Goal: Task Accomplishment & Management: Complete application form

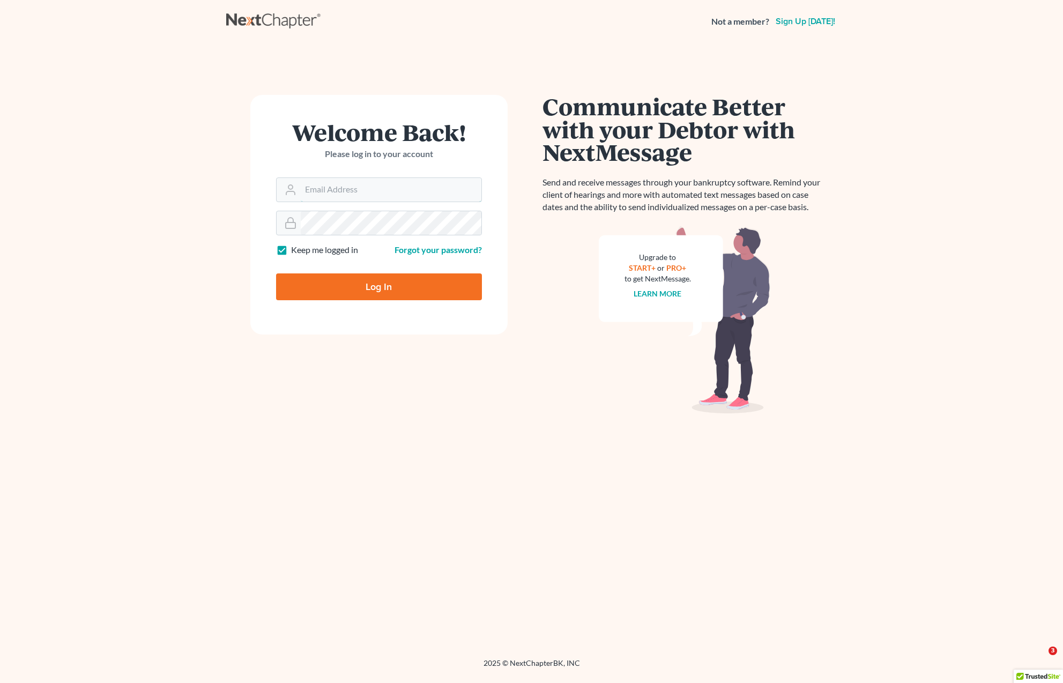
type input "Dsolis@bell-law.net"
click at [412, 281] on input "Log In" at bounding box center [379, 286] width 206 height 27
type input "Thinking..."
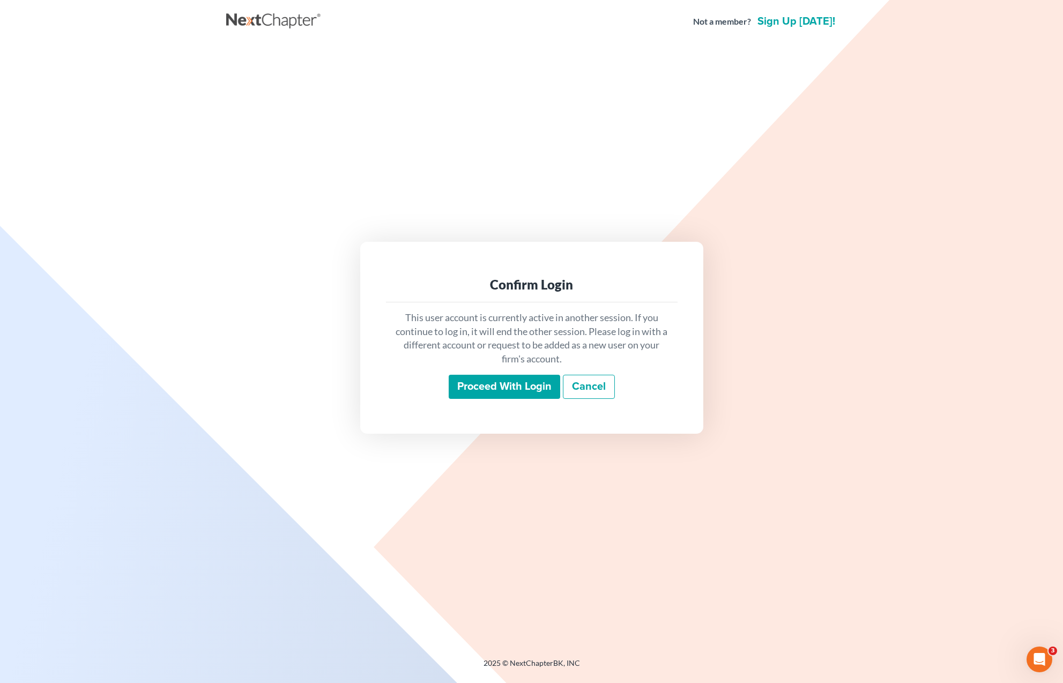
click at [507, 388] on input "Proceed with login" at bounding box center [504, 387] width 111 height 25
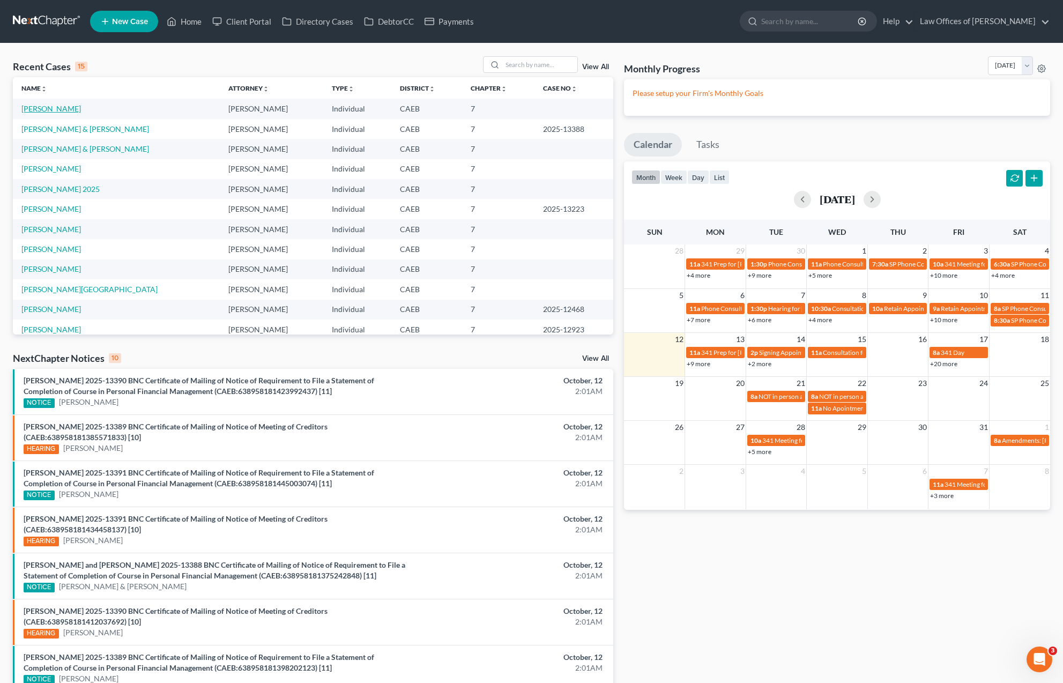
click at [58, 111] on link "[PERSON_NAME]" at bounding box center [50, 108] width 59 height 9
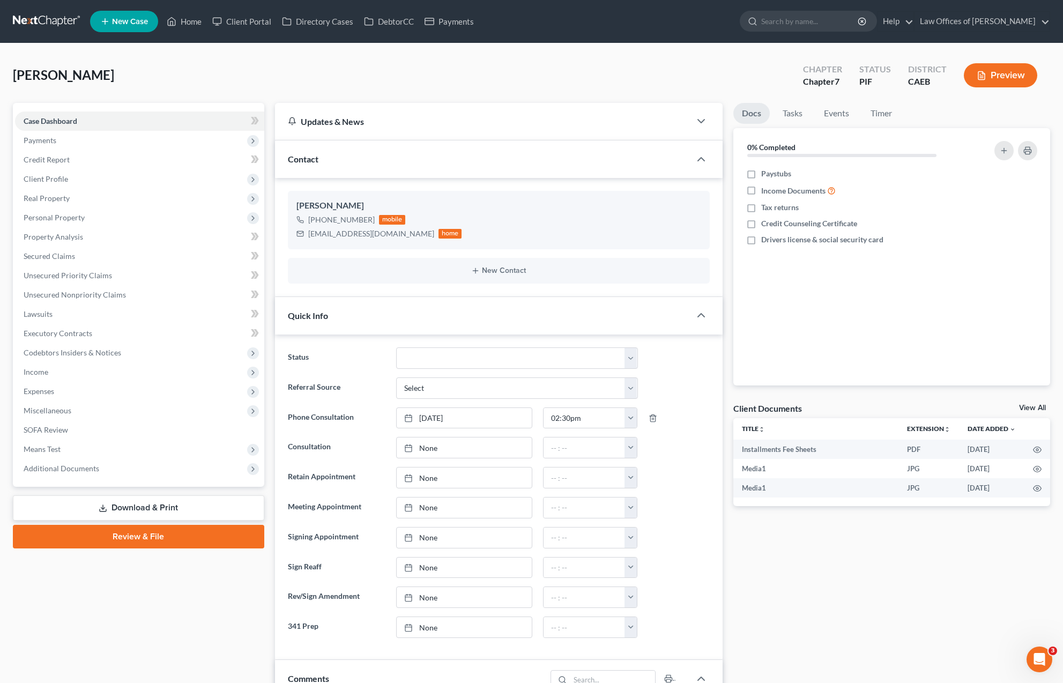
scroll to position [46, 0]
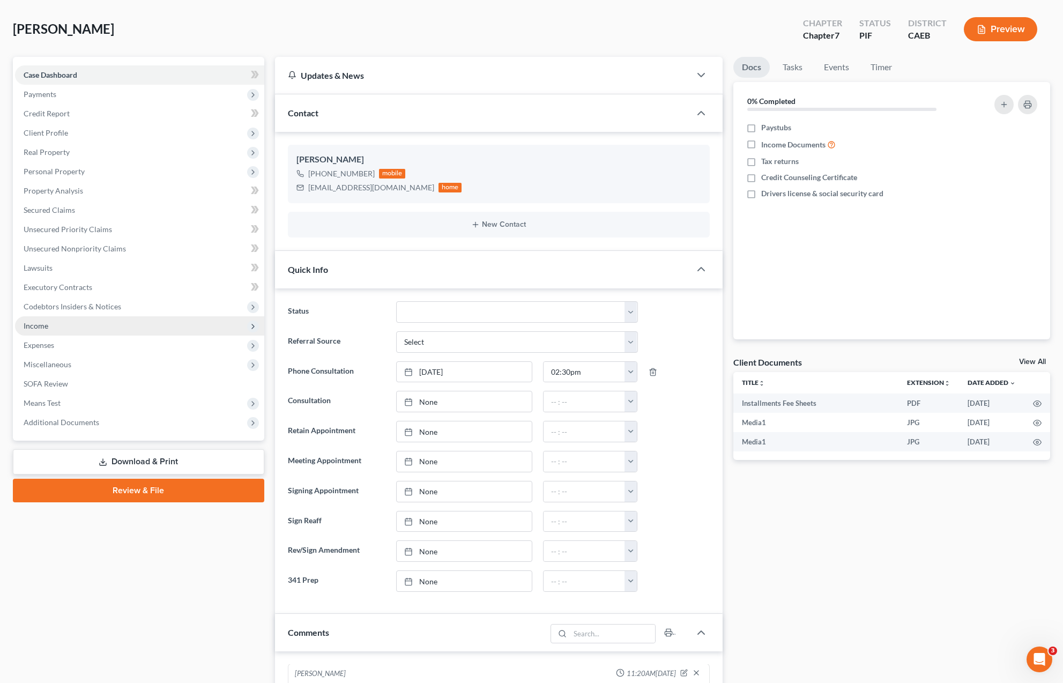
click at [66, 324] on span "Income" at bounding box center [139, 325] width 249 height 19
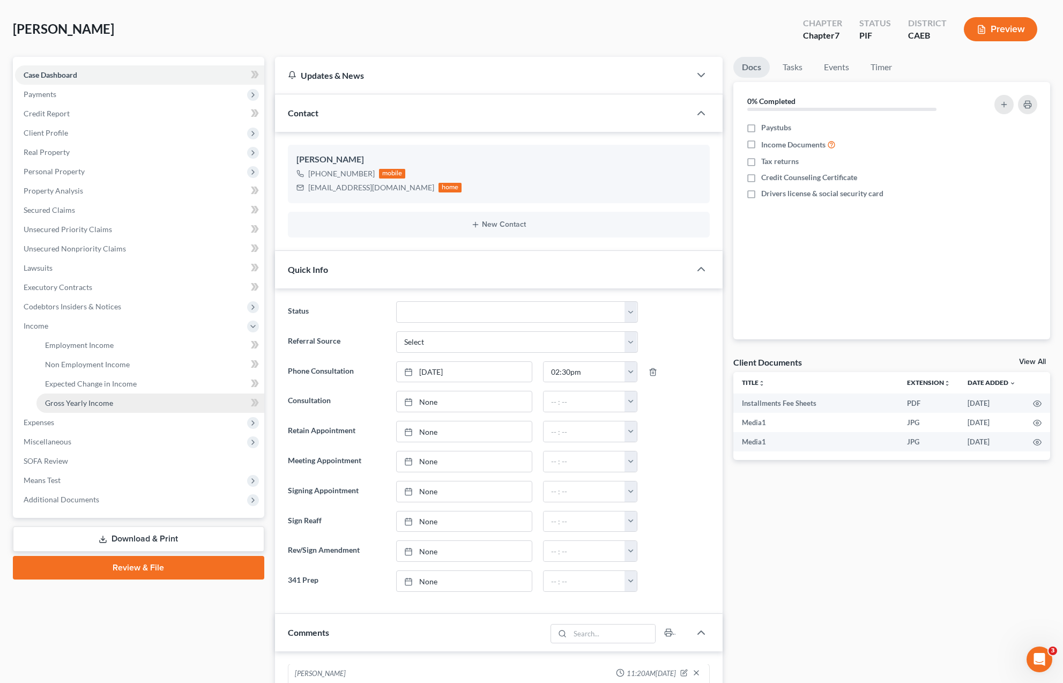
click at [99, 403] on span "Gross Yearly Income" at bounding box center [79, 402] width 68 height 9
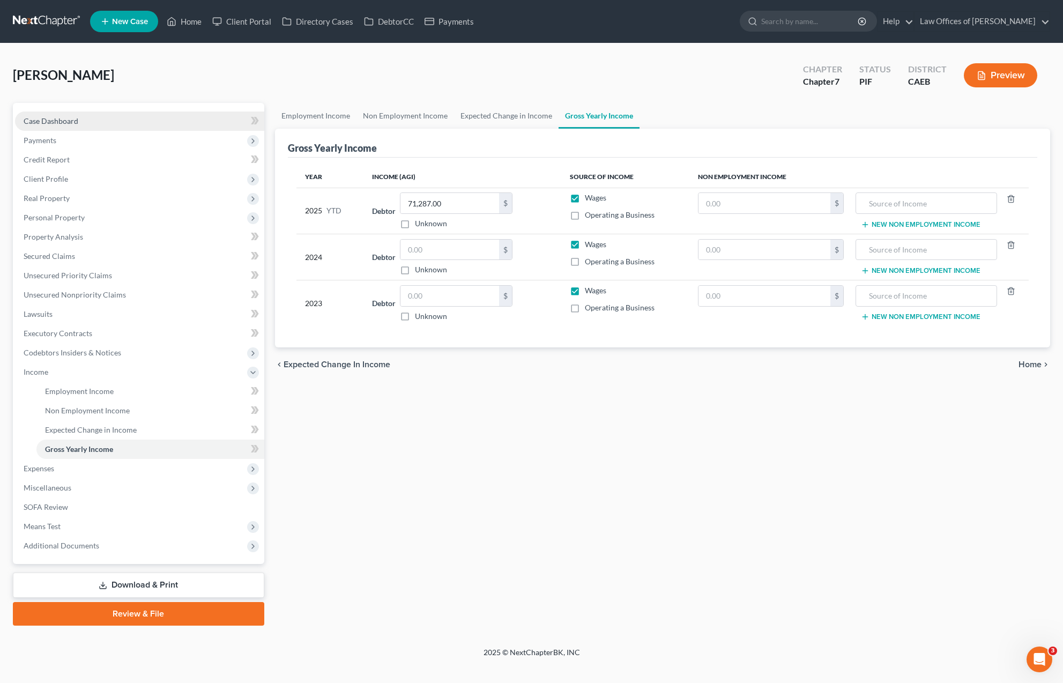
click at [85, 120] on link "Case Dashboard" at bounding box center [139, 120] width 249 height 19
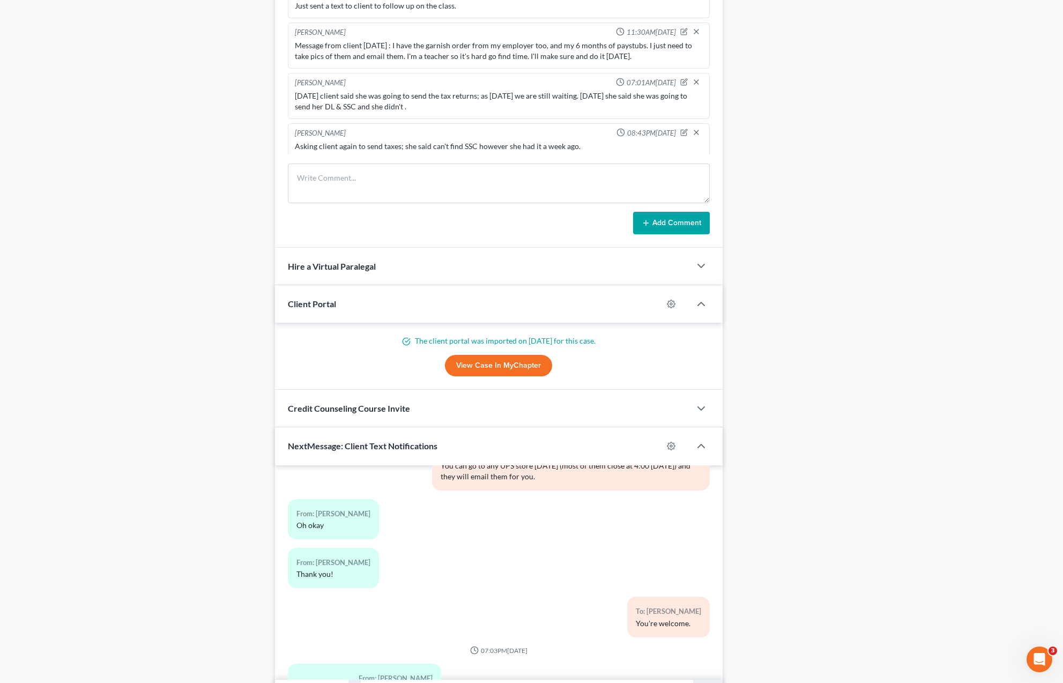
scroll to position [790, 0]
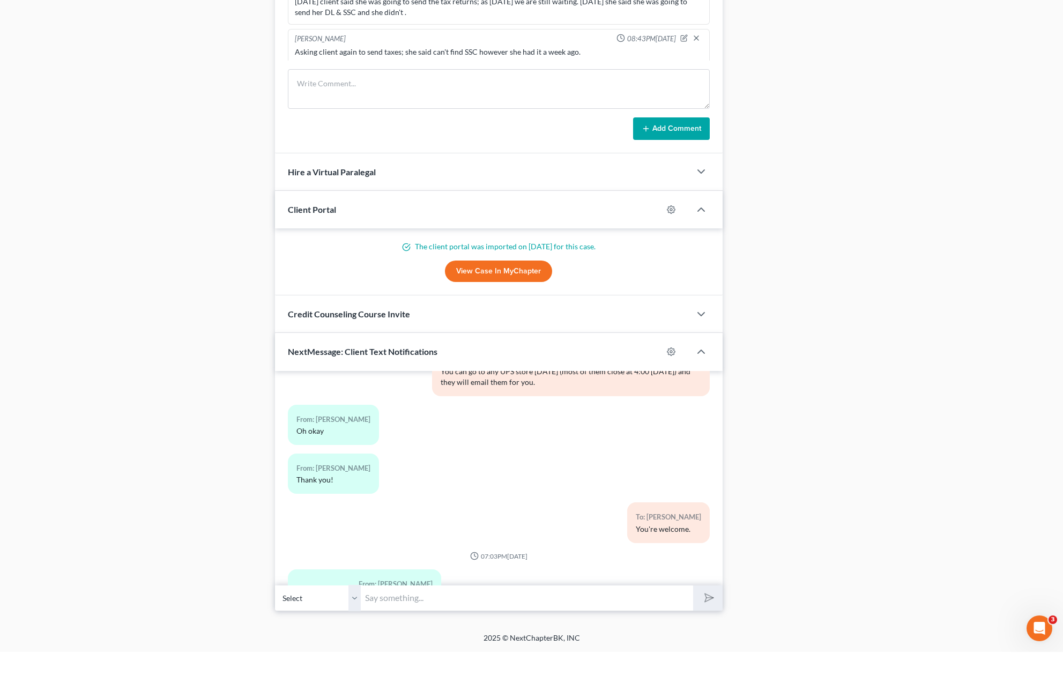
click at [417, 616] on input "text" at bounding box center [527, 629] width 332 height 26
type input "Got it, thank you."
click at [707, 616] on button "submit" at bounding box center [707, 628] width 29 height 25
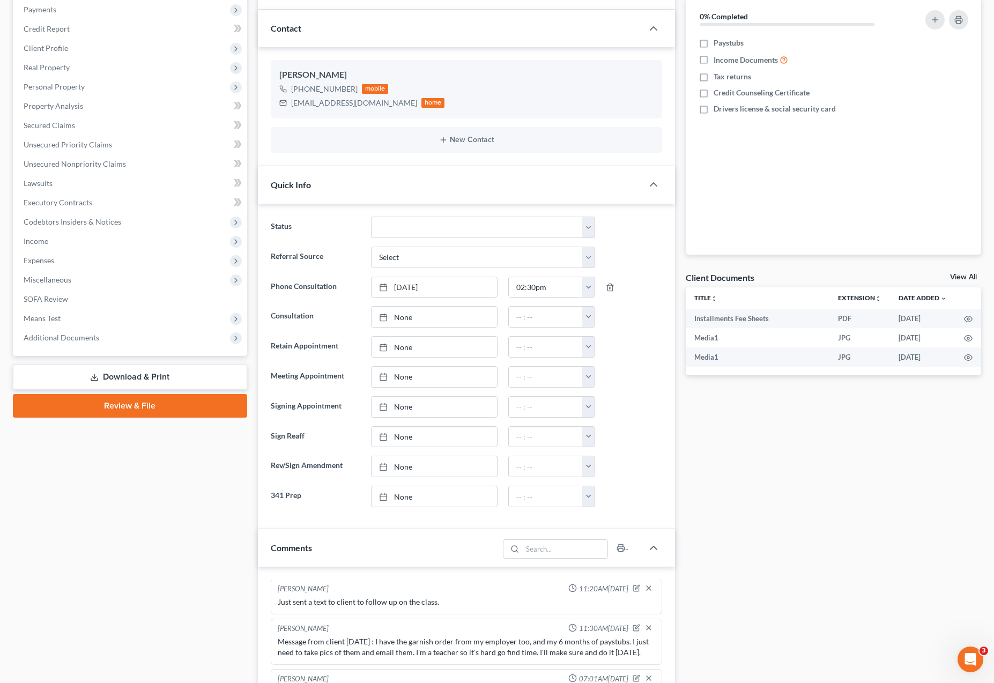
scroll to position [129, 0]
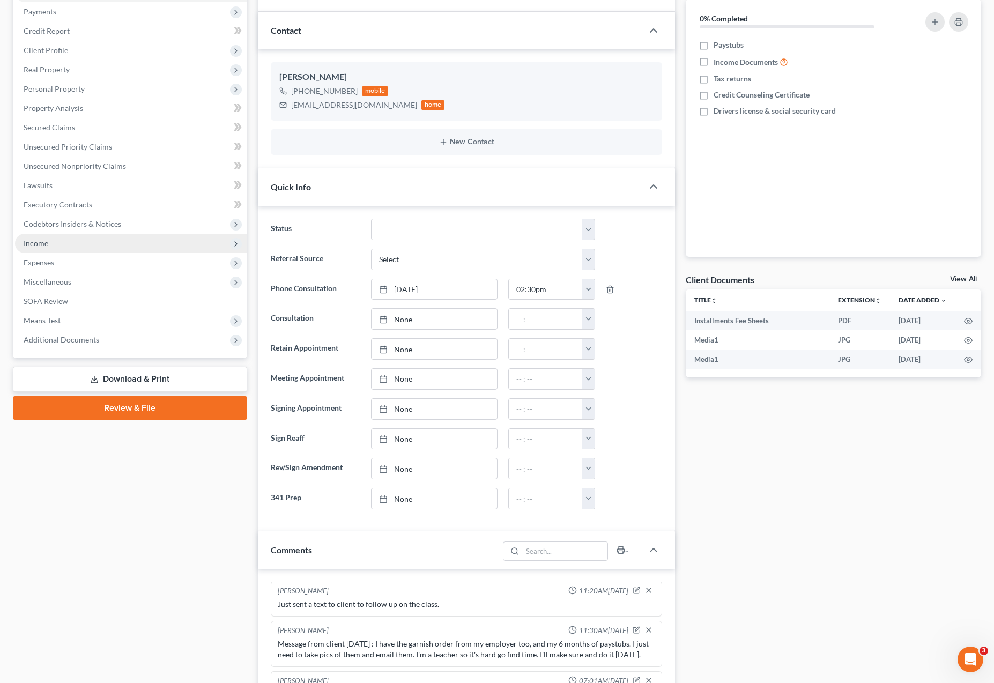
click at [61, 243] on span "Income" at bounding box center [131, 243] width 232 height 19
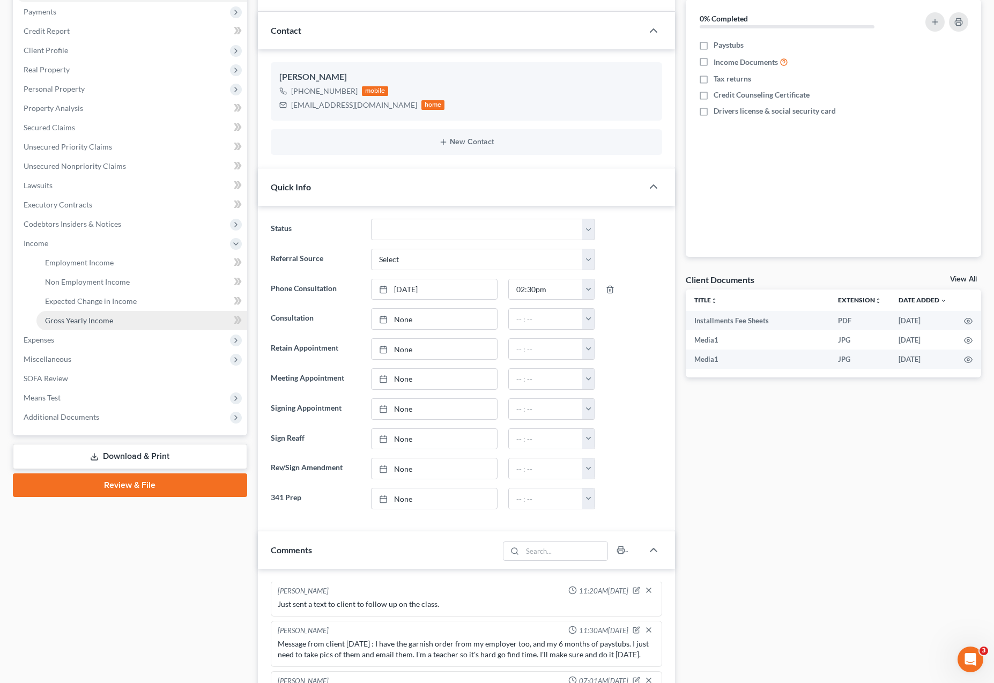
click at [117, 317] on link "Gross Yearly Income" at bounding box center [141, 320] width 211 height 19
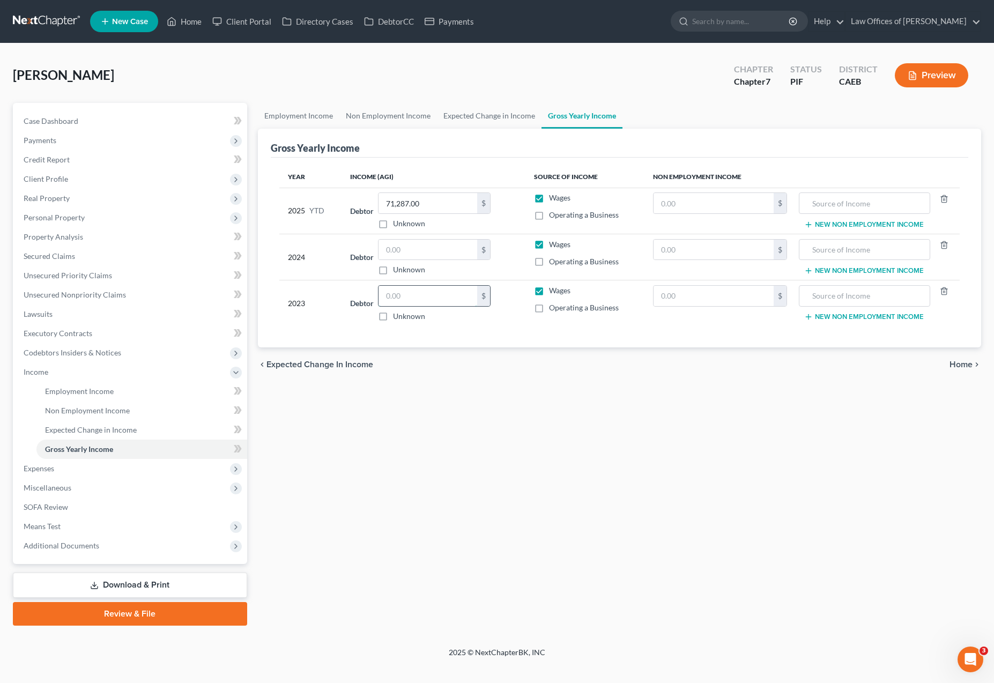
click at [423, 296] on input "text" at bounding box center [427, 296] width 99 height 20
click at [411, 294] on input "89" at bounding box center [427, 296] width 99 height 20
type input "89,938"
click at [435, 250] on input "text" at bounding box center [427, 250] width 99 height 20
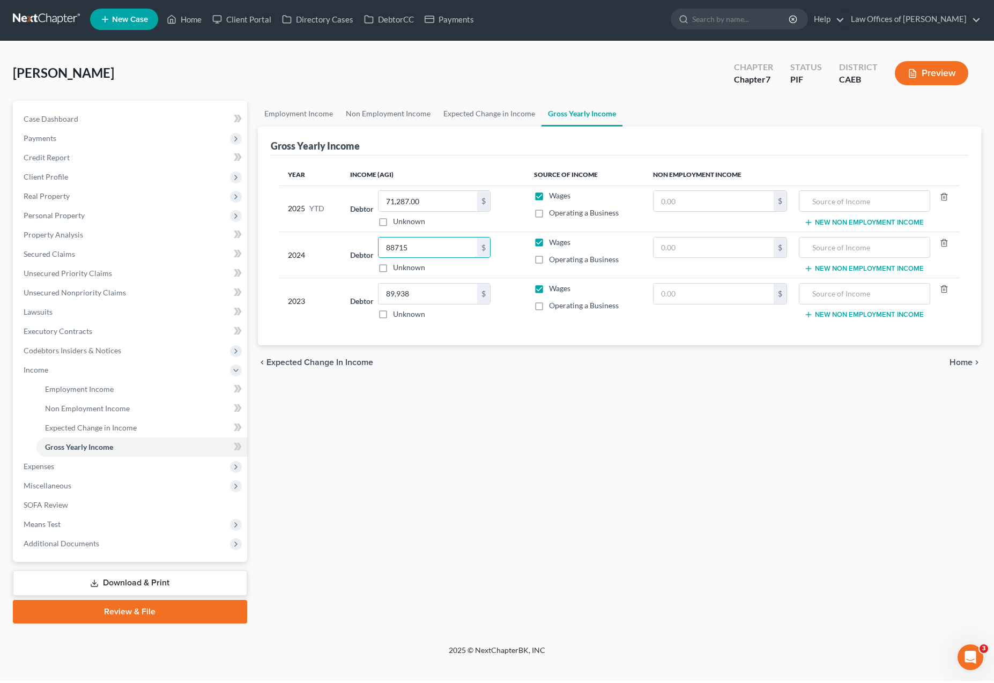
type input "88,715"
click at [604, 542] on div "Employment Income Non Employment Income Expected Change in Income Gross Yearly …" at bounding box center [619, 364] width 734 height 523
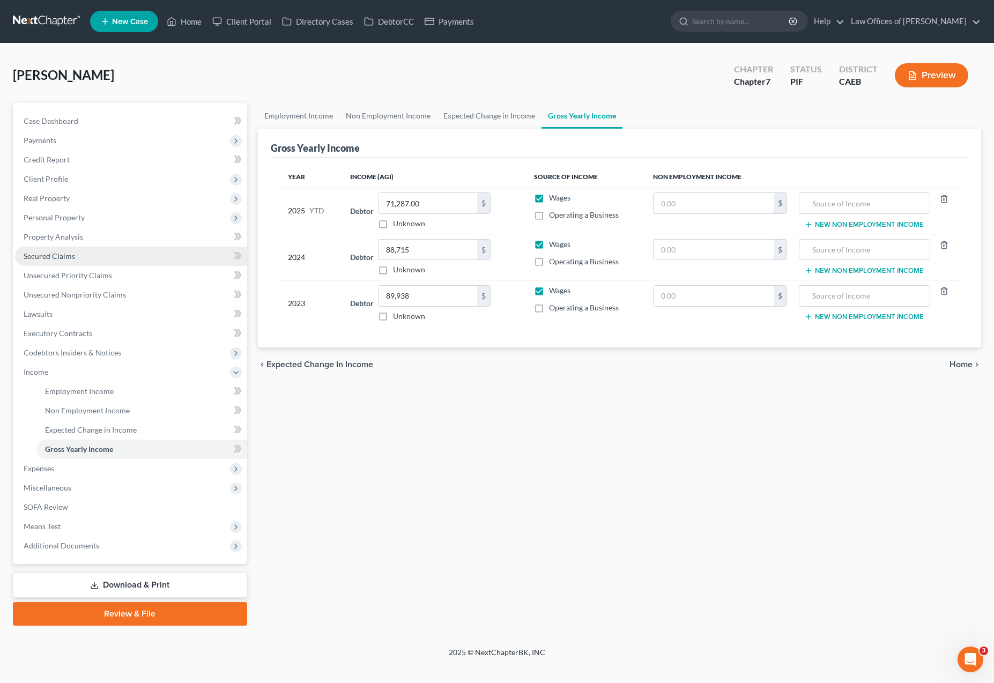
click at [55, 255] on span "Secured Claims" at bounding box center [49, 255] width 51 height 9
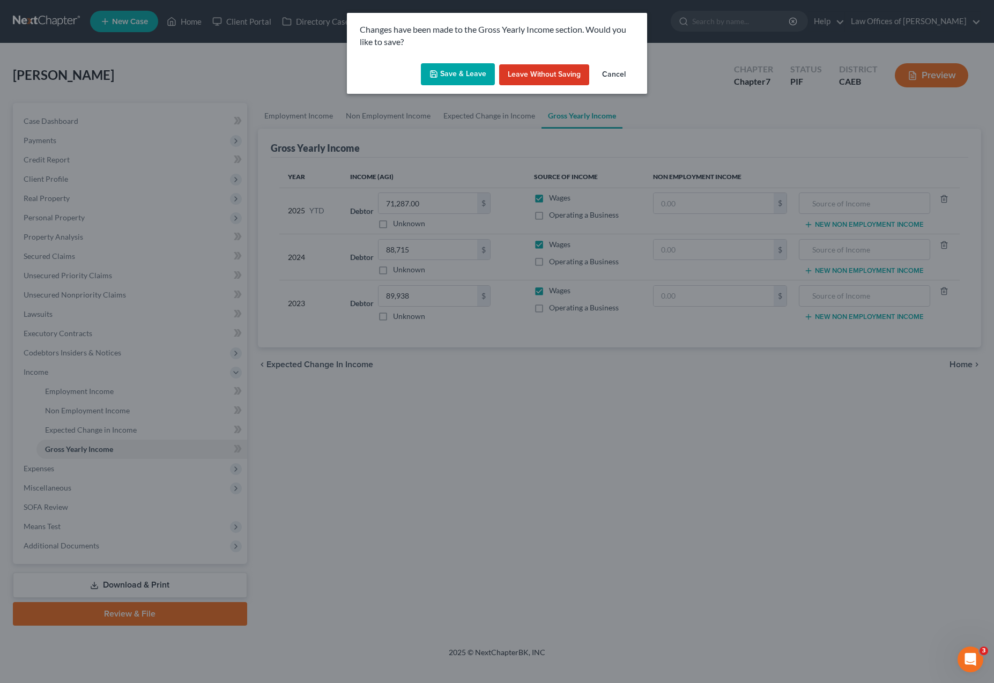
click at [478, 74] on button "Save & Leave" at bounding box center [458, 74] width 74 height 23
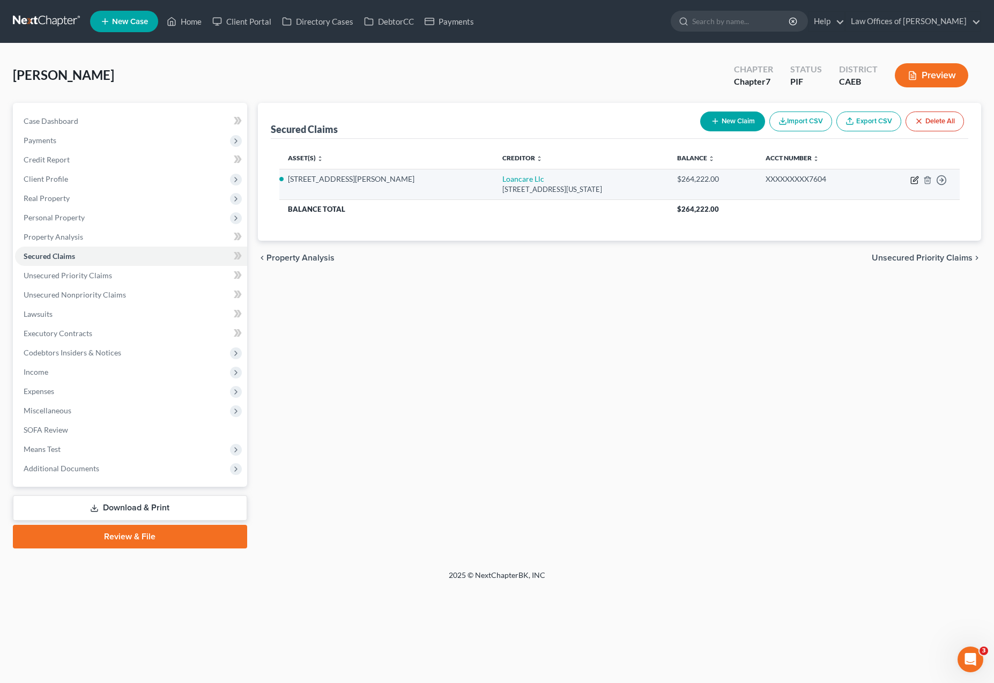
click at [912, 179] on icon "button" at bounding box center [914, 180] width 9 height 9
select select "48"
select select "2"
select select "0"
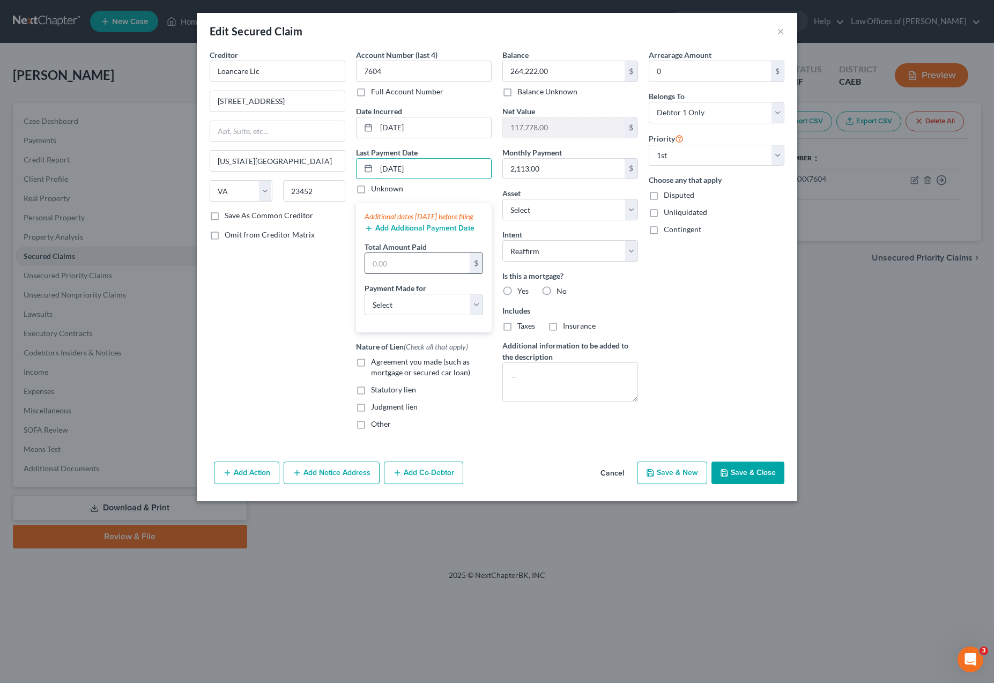
type input "10/01/2025"
click at [425, 267] on input "text" at bounding box center [417, 263] width 105 height 20
type input "6,339"
click at [371, 375] on label "Agreement you made (such as mortgage or secured car loan)" at bounding box center [431, 366] width 121 height 21
click at [375, 363] on input "Agreement you made (such as mortgage or secured car loan)" at bounding box center [378, 359] width 7 height 7
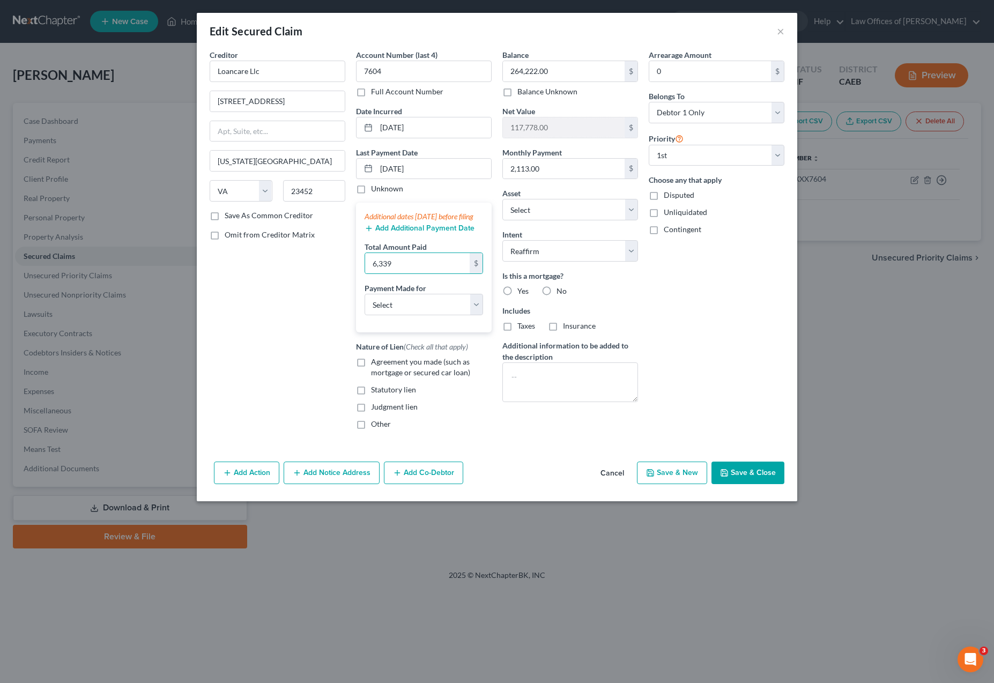
checkbox input "true"
click at [517, 290] on label "Yes" at bounding box center [522, 291] width 11 height 11
click at [521, 290] on input "Yes" at bounding box center [524, 289] width 7 height 7
radio input "true"
click at [672, 302] on div "Arrearage Amount 0 $ Belongs To * Select Debtor 1 Only Debtor 2 Only Debtor 1 A…" at bounding box center [716, 243] width 146 height 389
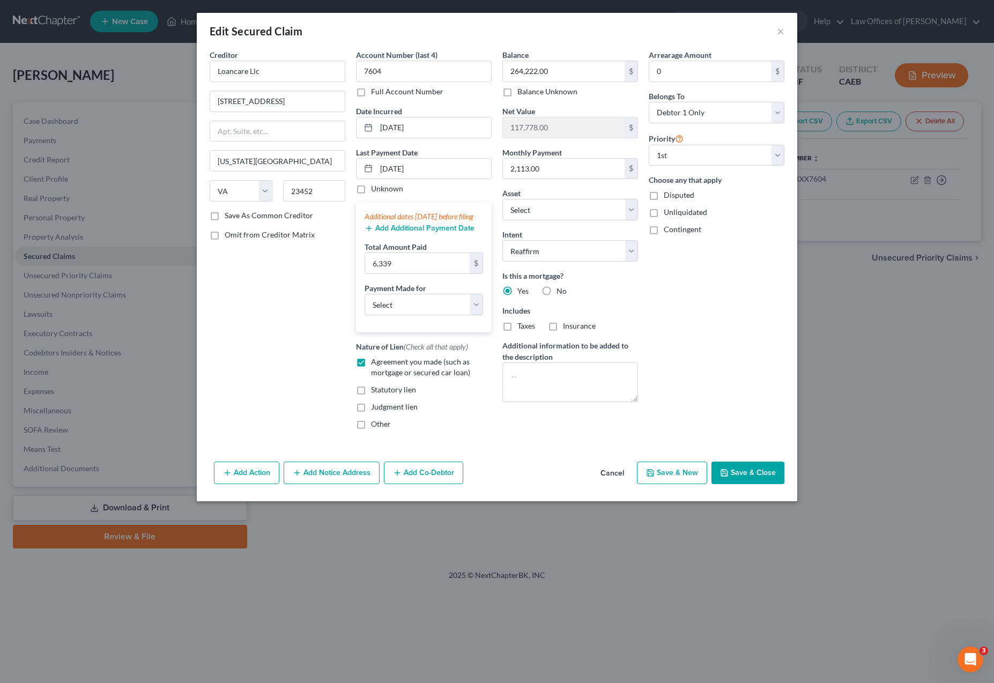
click at [739, 481] on button "Save & Close" at bounding box center [747, 472] width 73 height 23
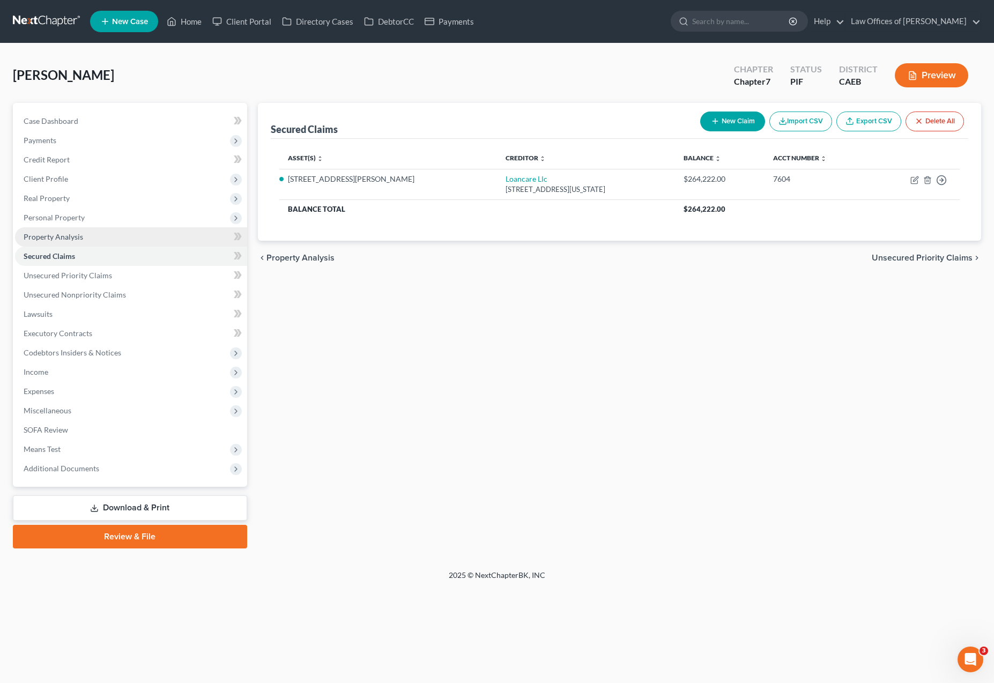
click at [85, 237] on link "Property Analysis" at bounding box center [131, 236] width 232 height 19
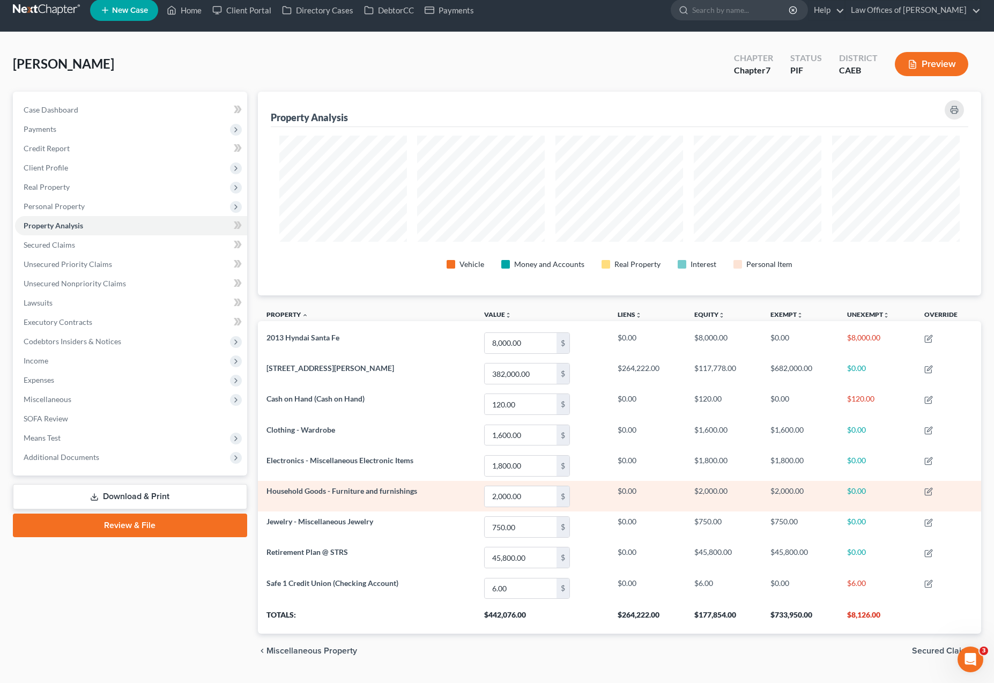
scroll to position [10, 0]
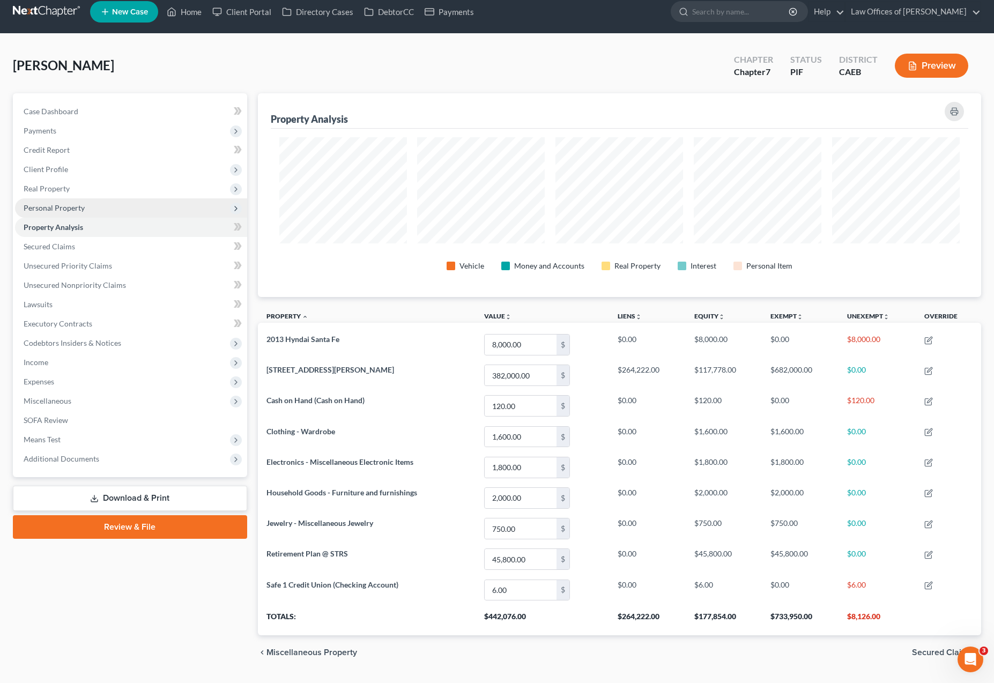
click at [73, 209] on span "Personal Property" at bounding box center [54, 207] width 61 height 9
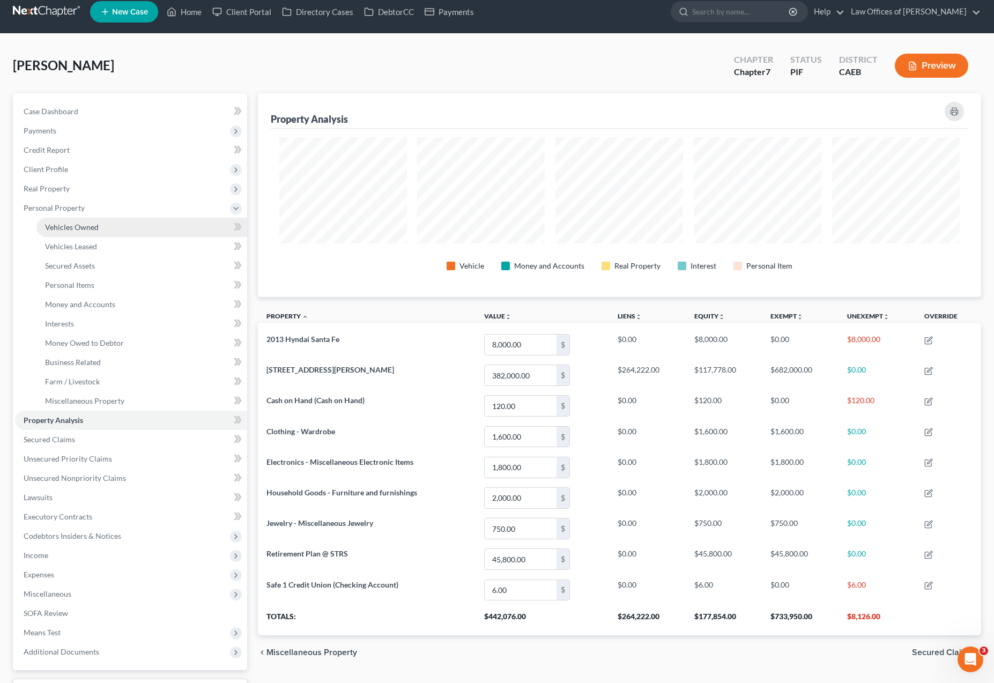
click at [101, 221] on link "Vehicles Owned" at bounding box center [141, 227] width 211 height 19
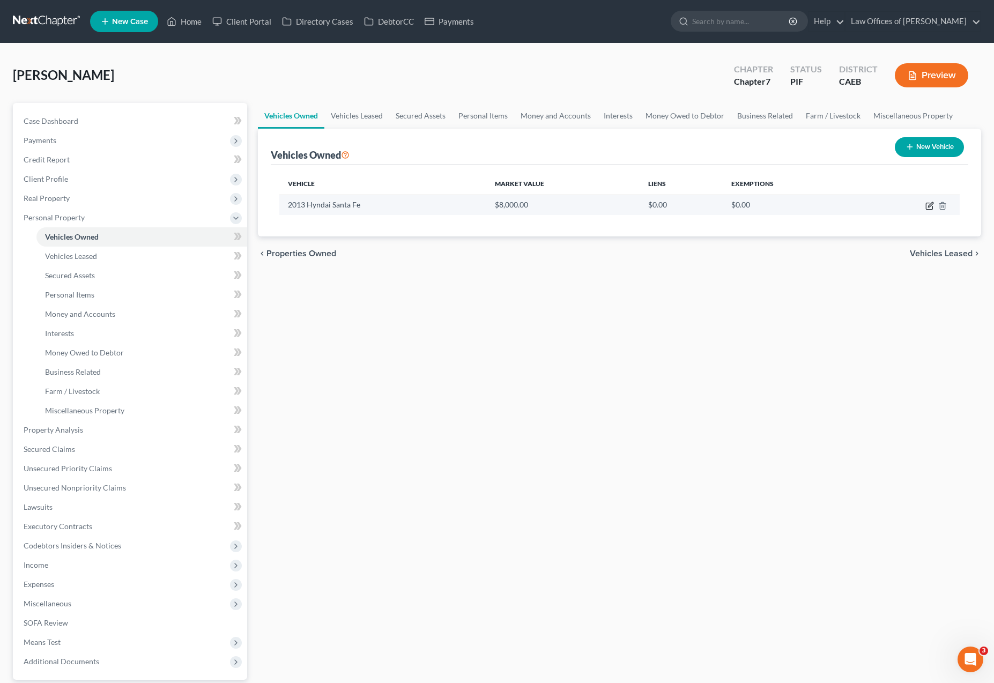
click at [931, 207] on icon "button" at bounding box center [929, 206] width 9 height 9
select select "0"
select select "13"
select select "3"
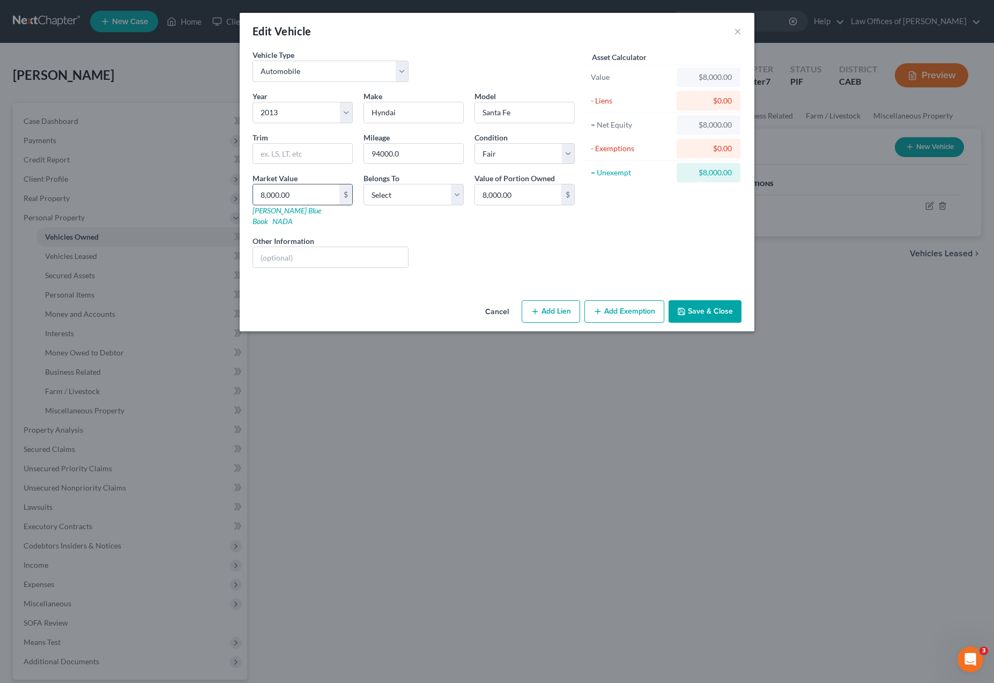
click at [317, 189] on input "8,000.00" at bounding box center [296, 194] width 86 height 20
drag, startPoint x: 316, startPoint y: 195, endPoint x: 194, endPoint y: 176, distance: 123.0
click at [194, 176] on div "Edit Vehicle × Vehicle Type Select Automobile Truck Trailer Watercraft Aircraft…" at bounding box center [497, 341] width 994 height 683
type input "7"
type input "7.00"
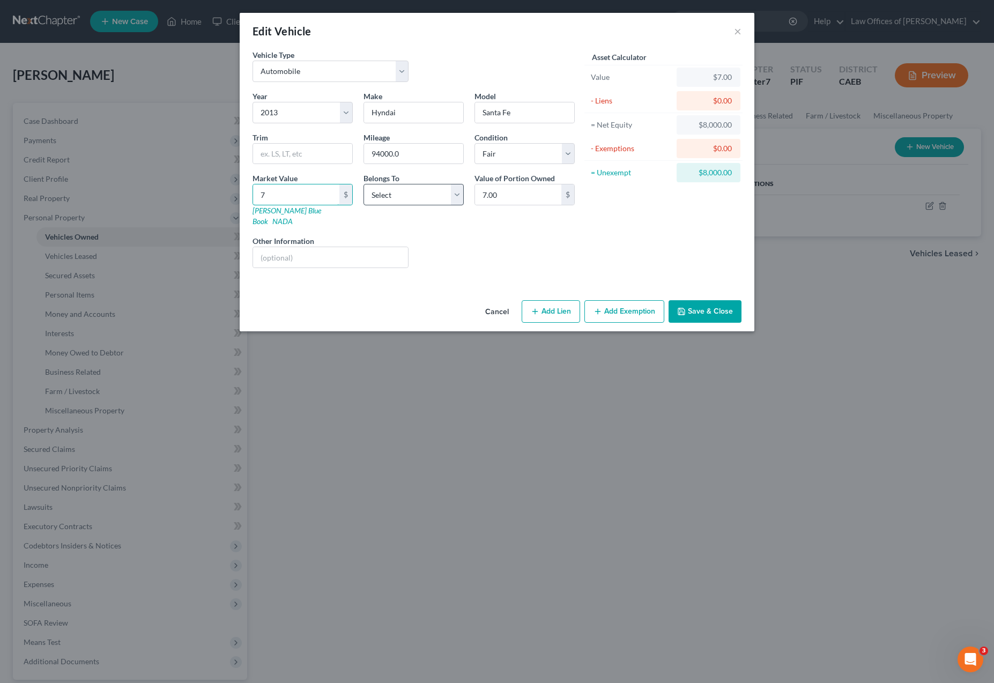
type input "77"
type input "77.00"
type input "777"
type input "777.00"
type input "7775"
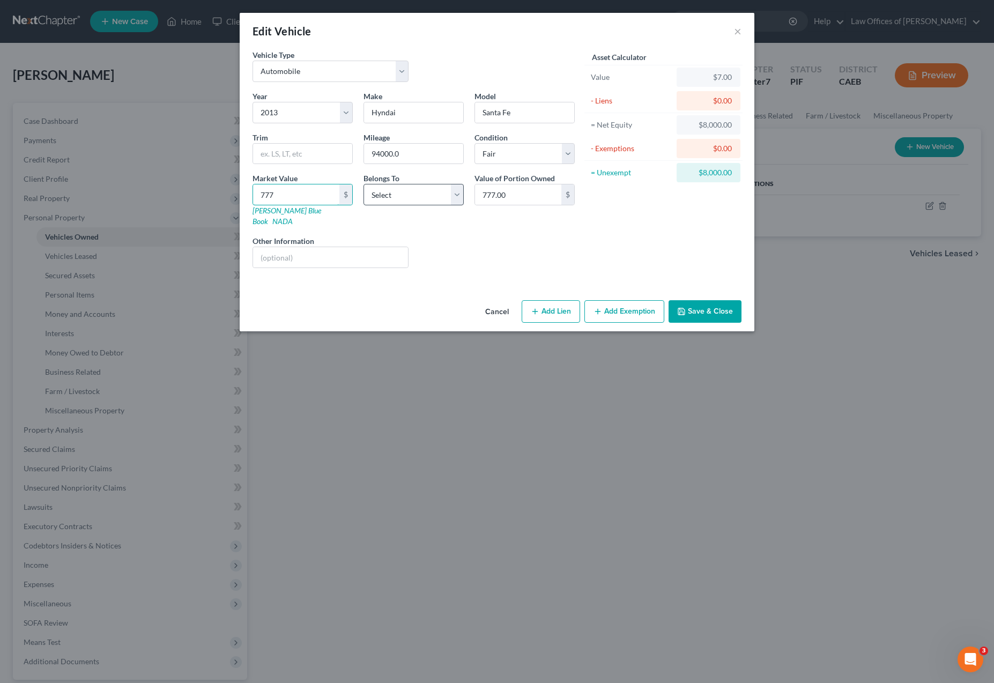
type input "7,775.00"
type input "7,775"
click at [599, 307] on icon "button" at bounding box center [597, 311] width 9 height 9
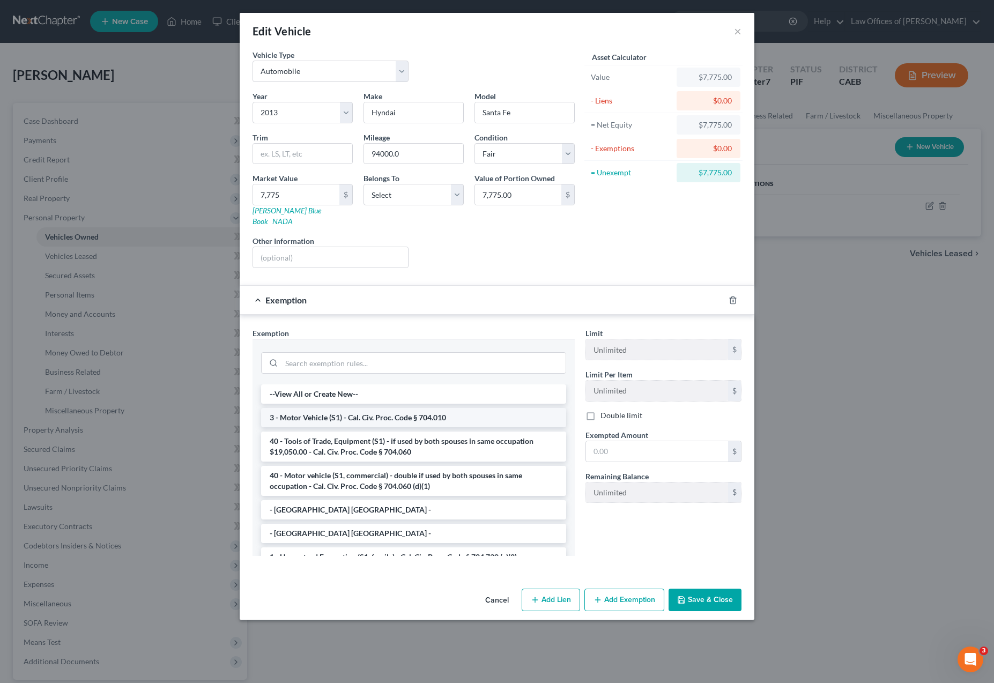
click at [453, 410] on li "3 - Motor Vehicle (S1) - Cal. Civ. Proc. Code § 704.010" at bounding box center [413, 417] width 305 height 19
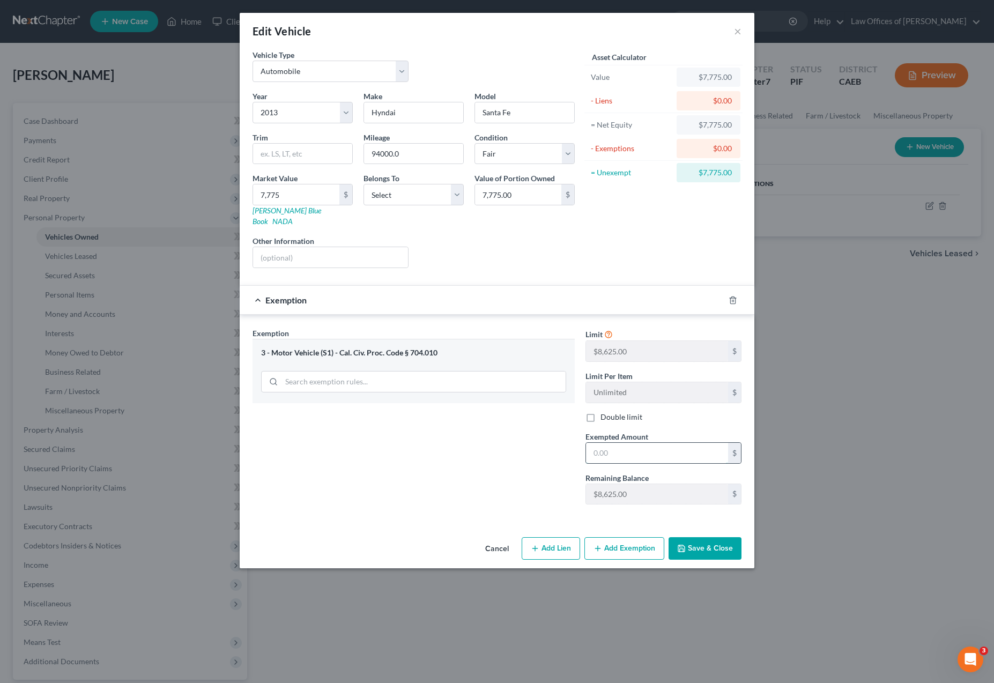
click at [642, 443] on input "text" at bounding box center [657, 453] width 142 height 20
type input "7,775."
click at [691, 537] on button "Save & Close" at bounding box center [704, 548] width 73 height 23
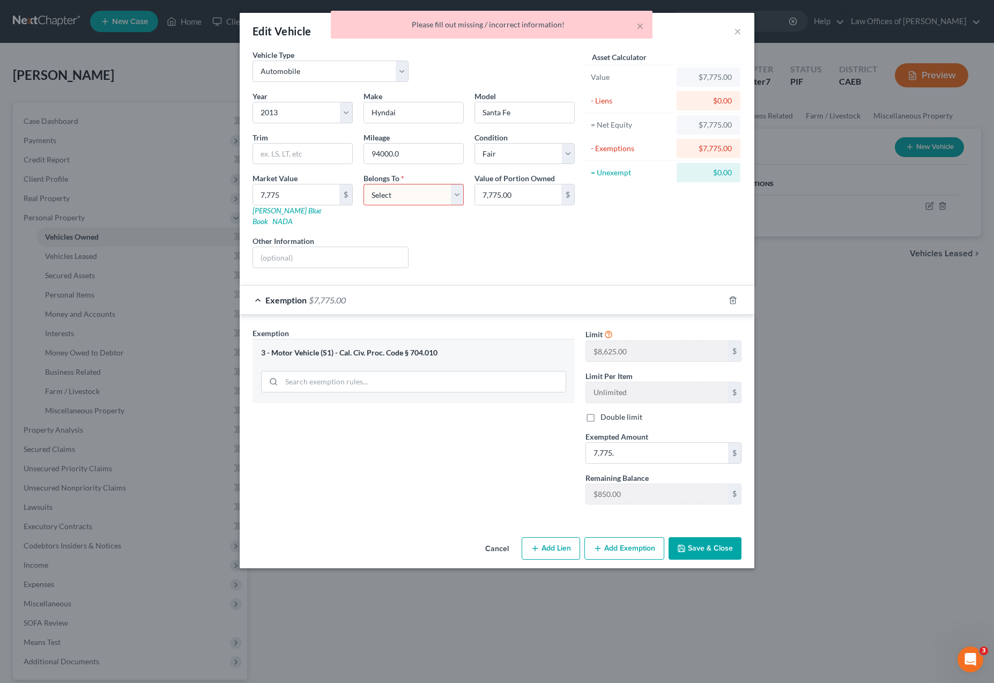
select select "0"
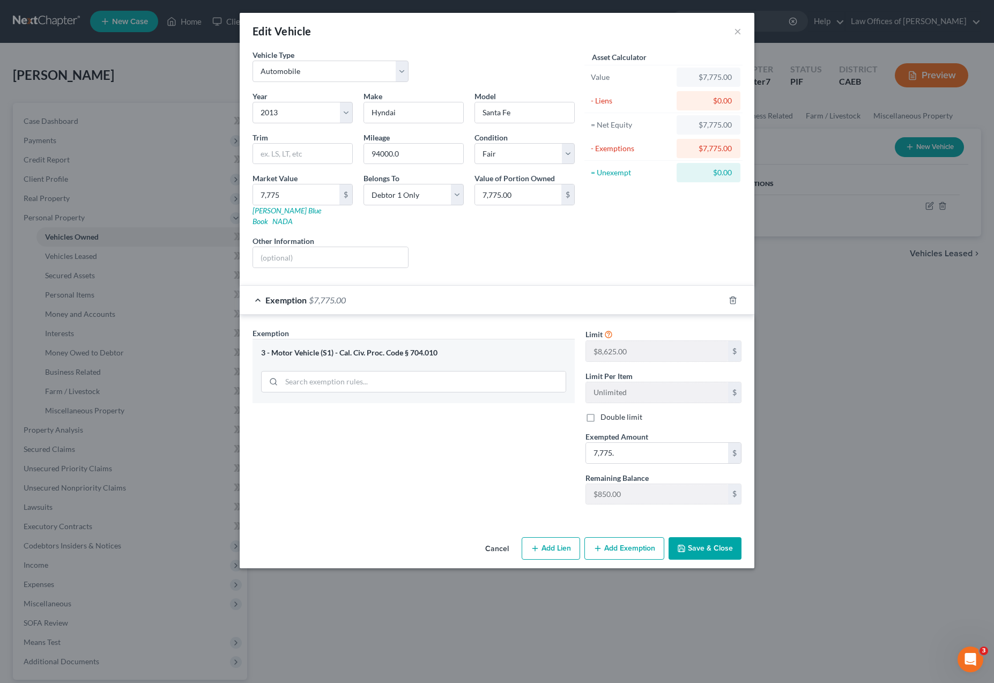
click at [690, 539] on button "Save & Close" at bounding box center [704, 548] width 73 height 23
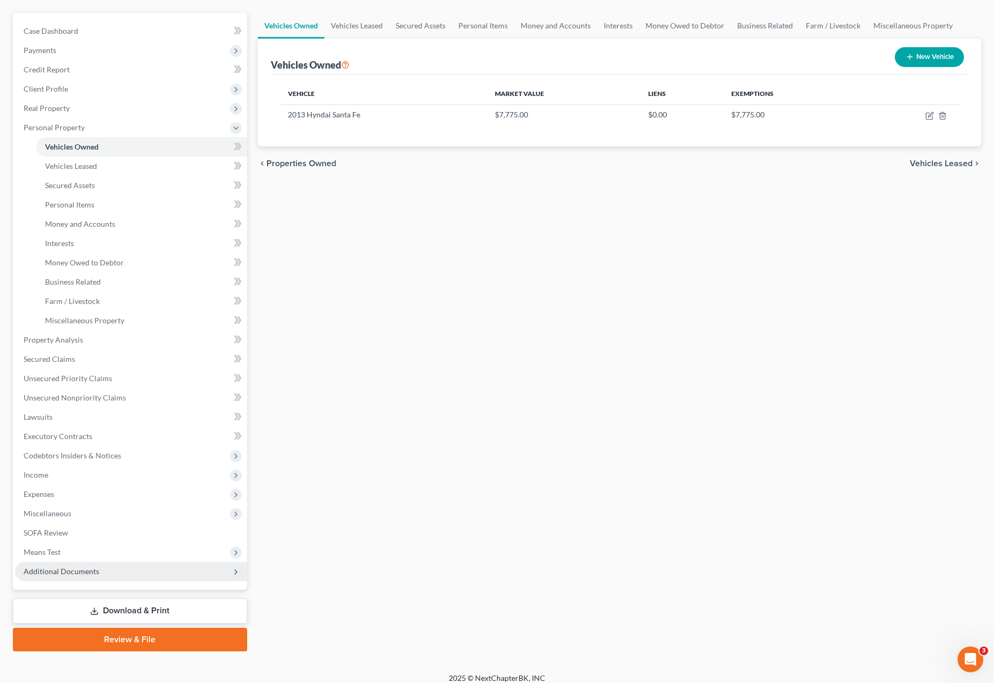
scroll to position [91, 0]
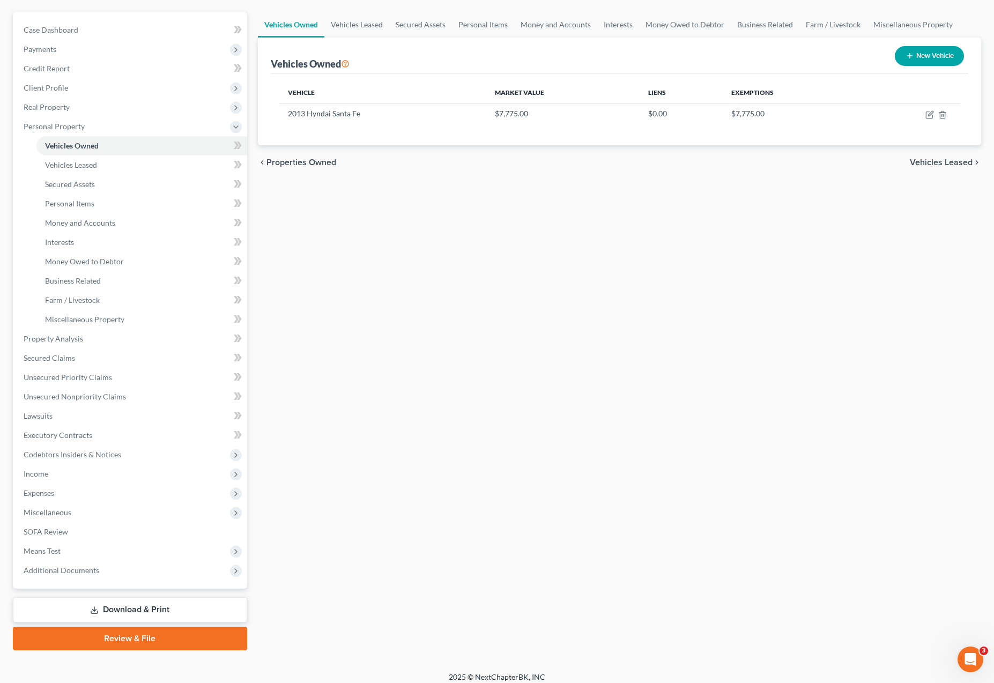
click at [181, 610] on link "Download & Print" at bounding box center [130, 609] width 234 height 25
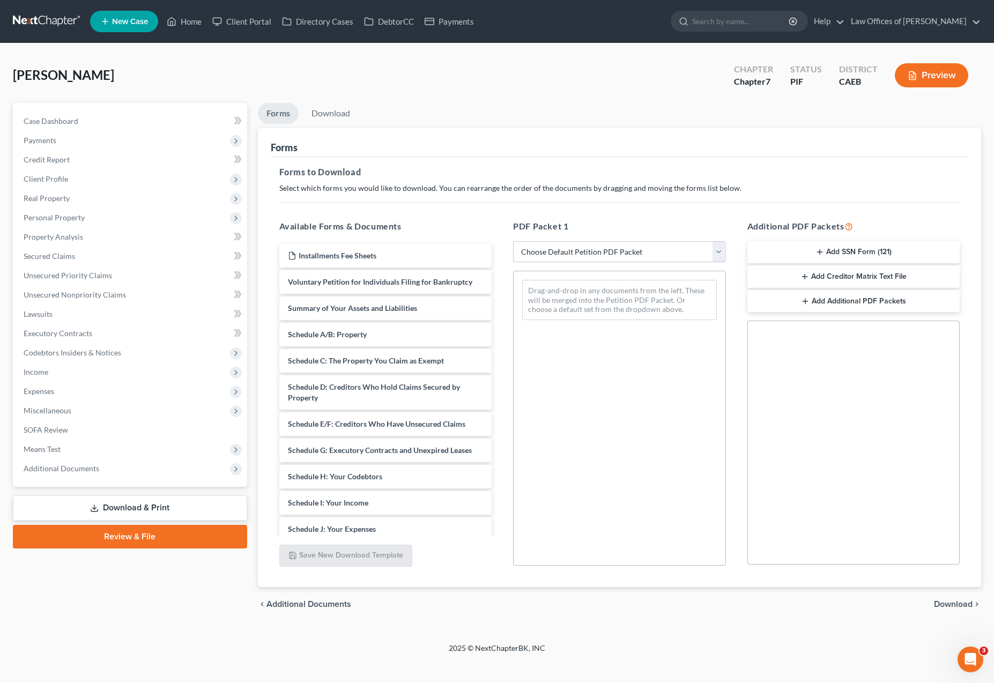
select select "4"
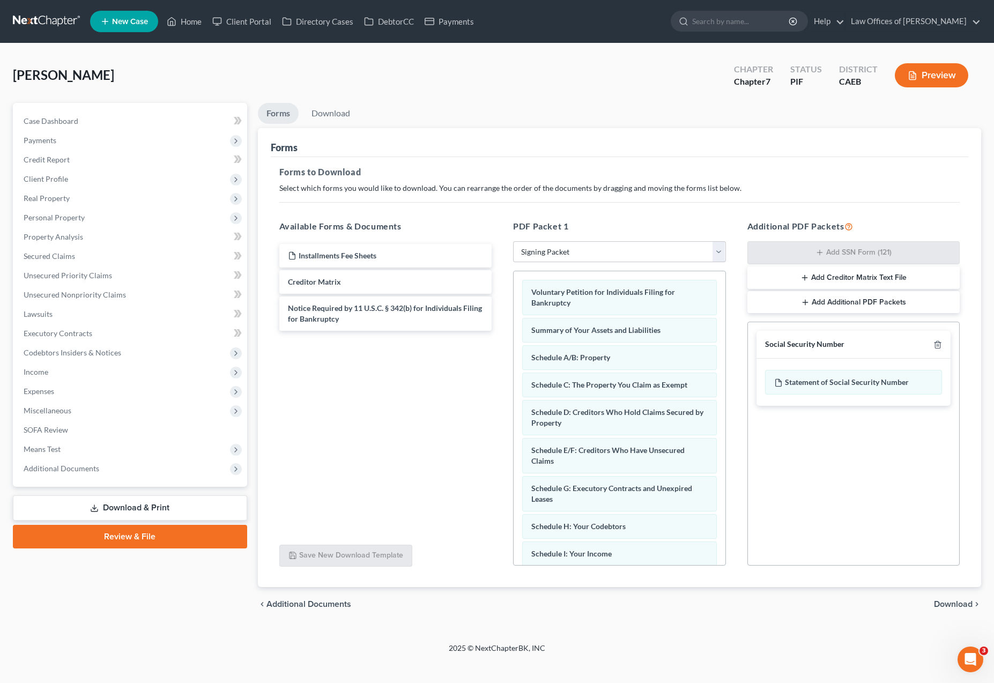
click at [945, 605] on span "Download" at bounding box center [953, 604] width 39 height 9
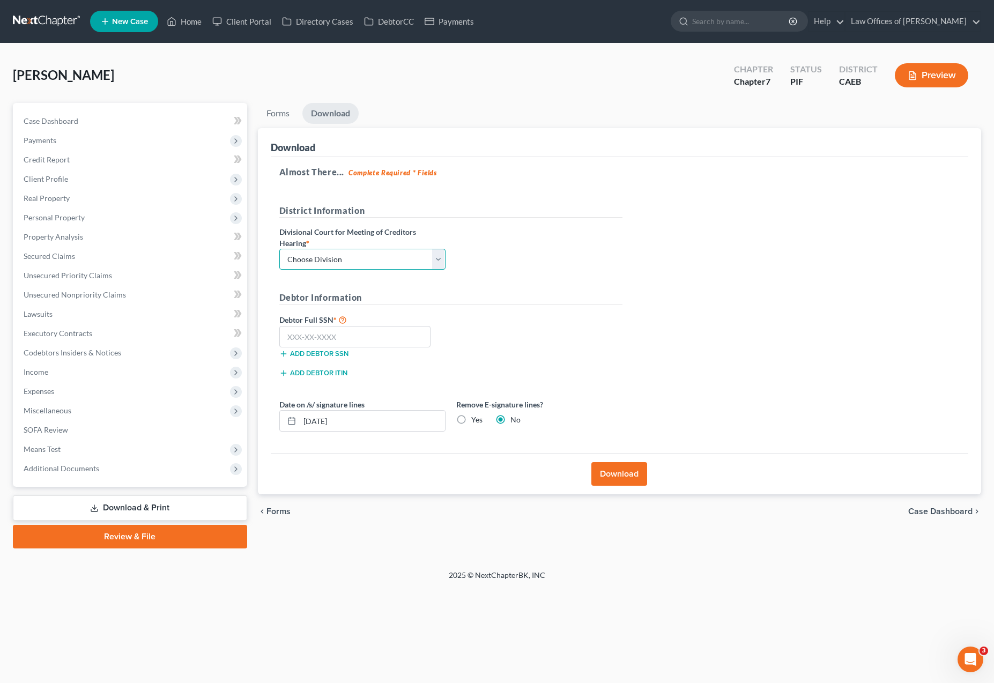
select select "0"
click at [364, 339] on input "text" at bounding box center [355, 336] width 152 height 21
type input "609-05-0351"
click at [630, 476] on button "Download" at bounding box center [619, 474] width 56 height 24
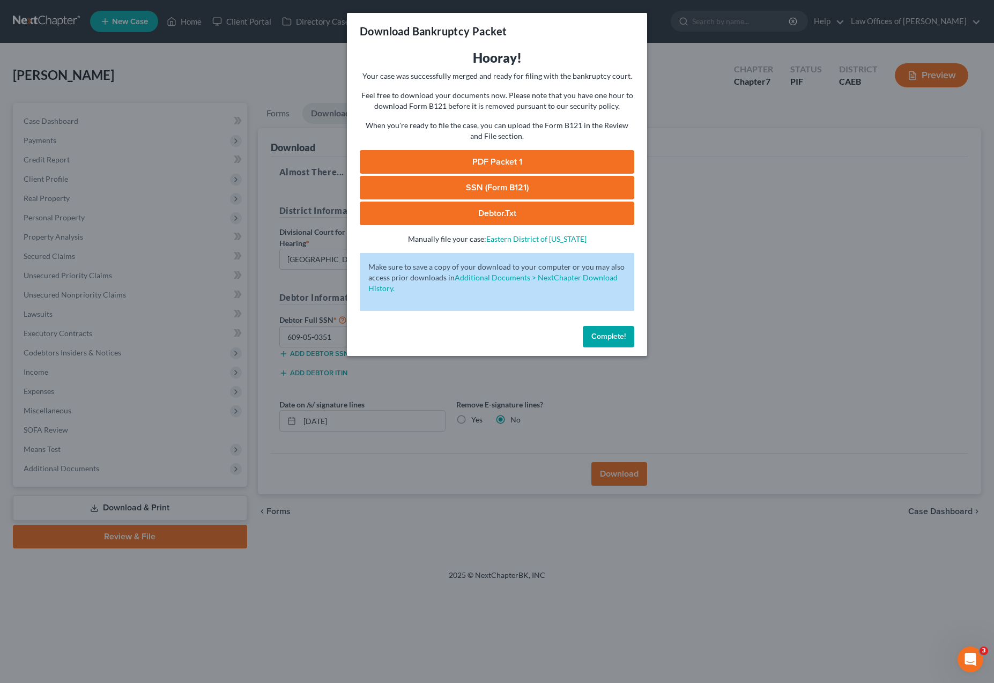
click at [539, 188] on link "SSN (Form B121)" at bounding box center [497, 188] width 274 height 24
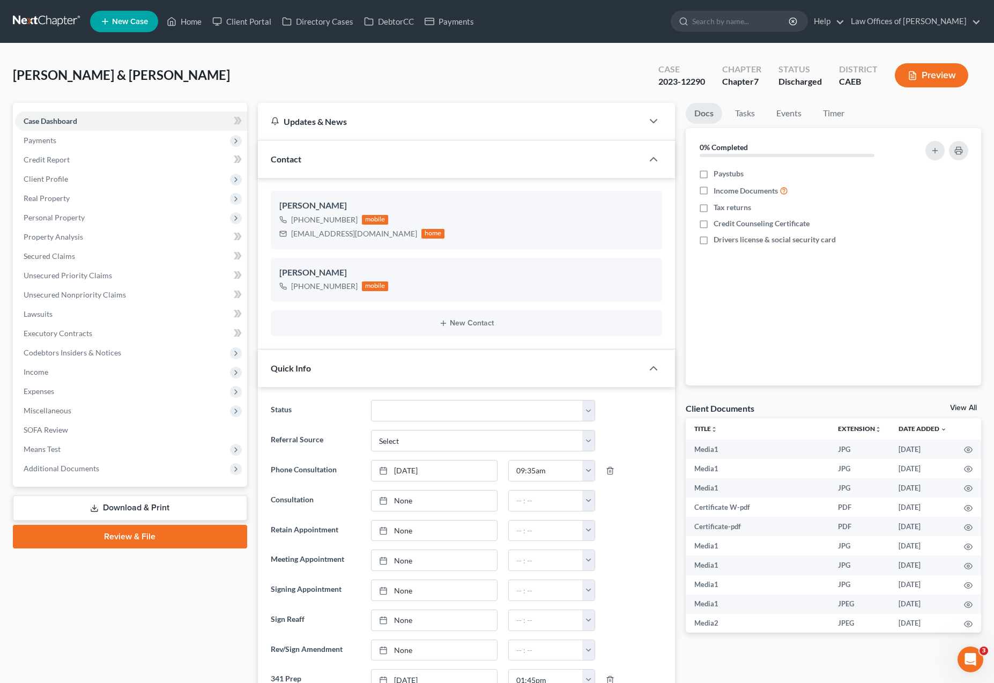
scroll to position [12263, 0]
click at [196, 23] on link "Home" at bounding box center [184, 21] width 46 height 19
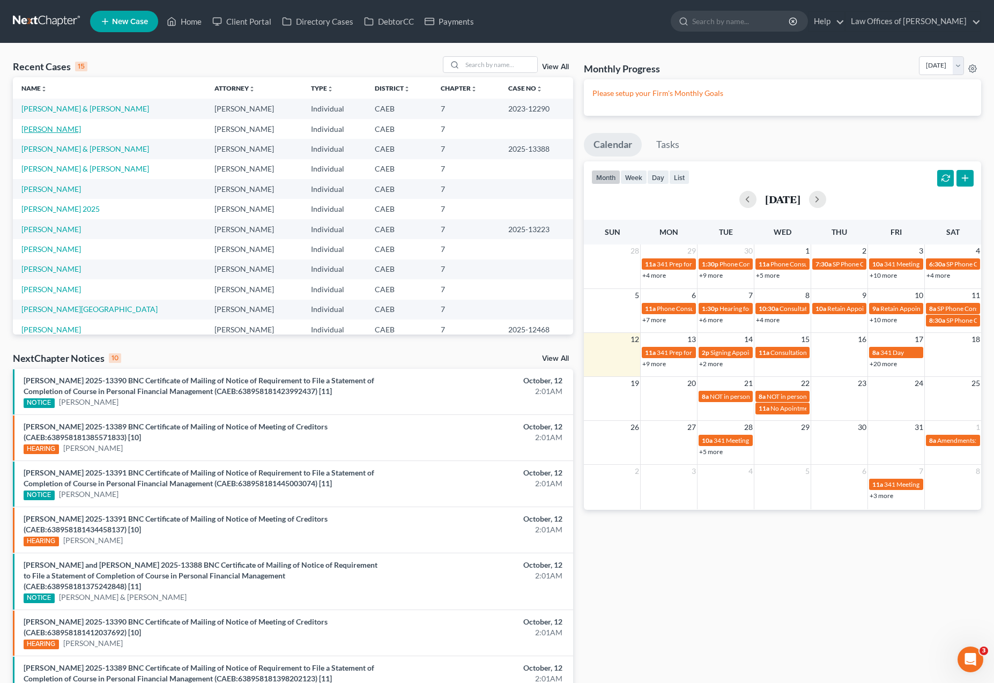
click at [61, 129] on link "[PERSON_NAME]" at bounding box center [50, 128] width 59 height 9
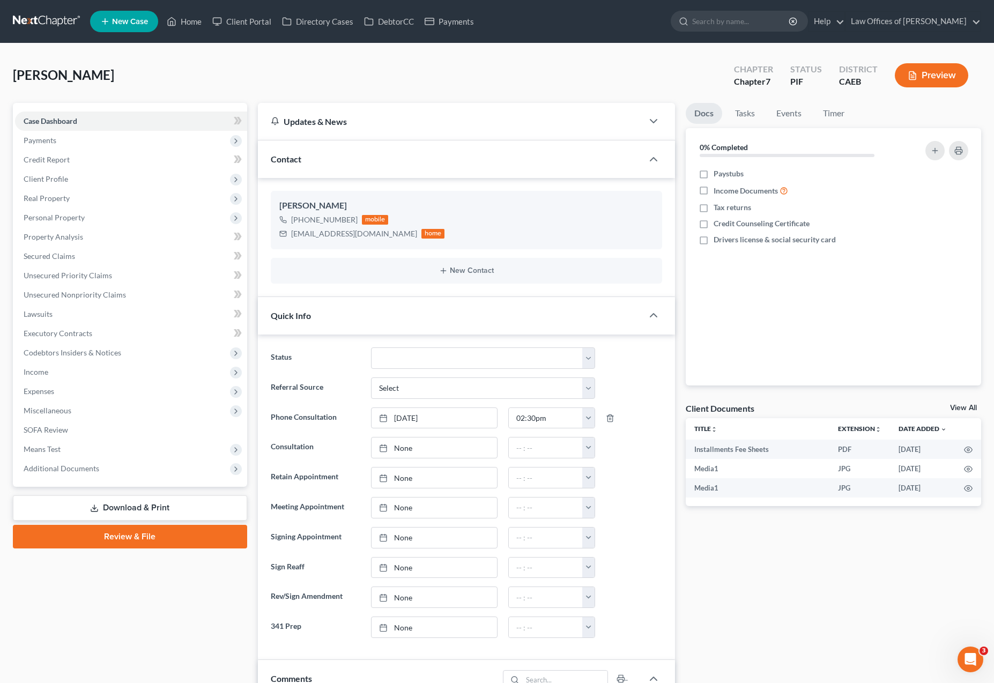
scroll to position [6067, 0]
click at [99, 465] on span "Additional Documents" at bounding box center [131, 468] width 232 height 19
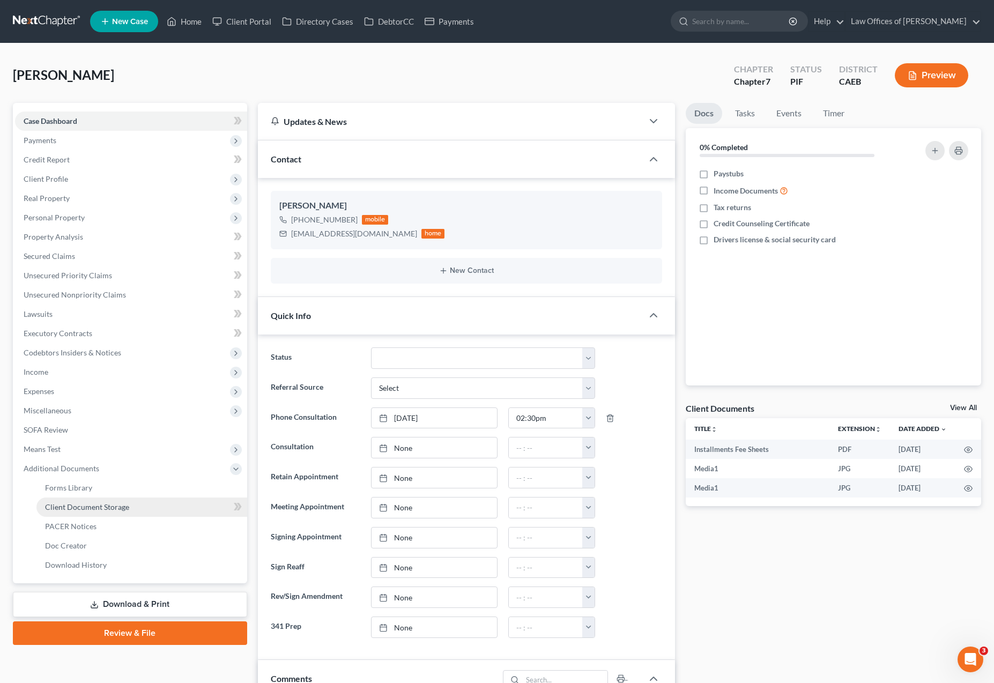
click at [148, 507] on link "Client Document Storage" at bounding box center [141, 506] width 211 height 19
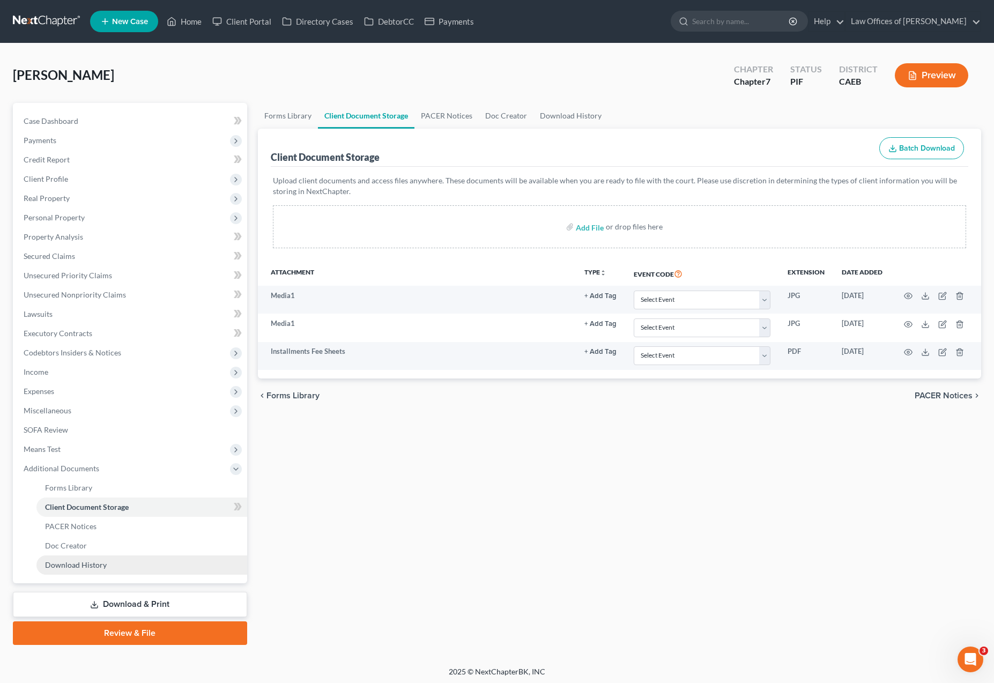
click at [118, 569] on link "Download History" at bounding box center [141, 564] width 211 height 19
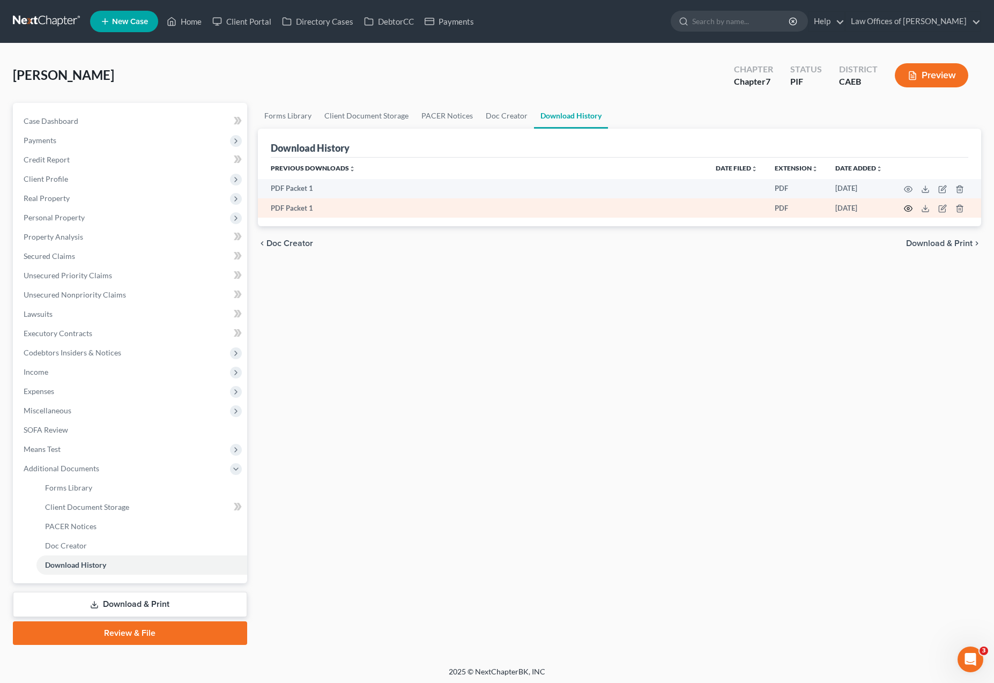
click at [909, 210] on circle "button" at bounding box center [908, 208] width 2 height 2
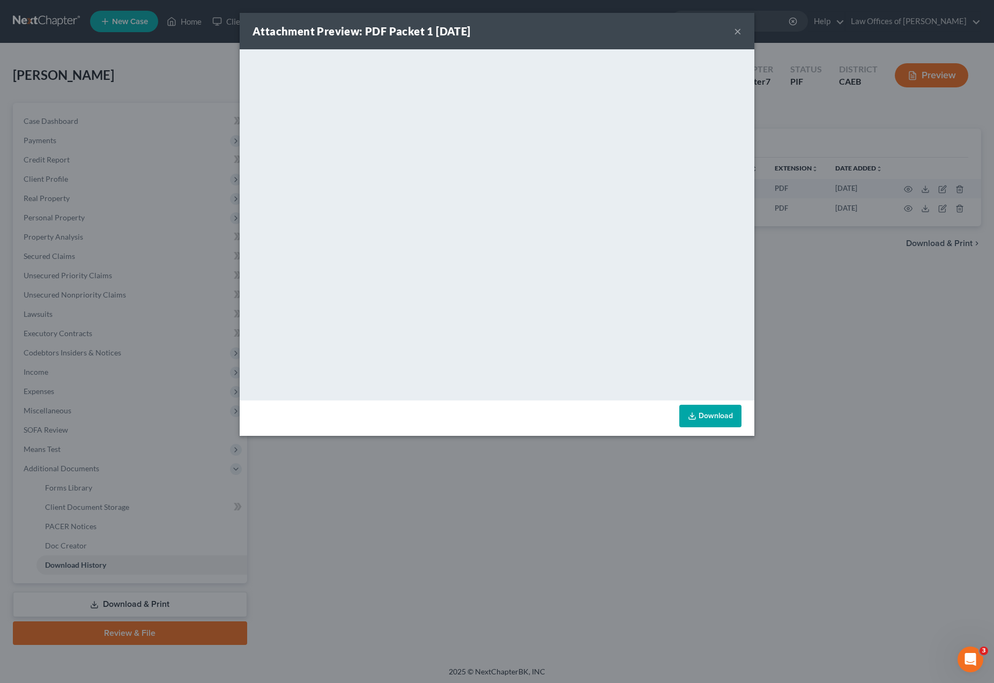
click at [714, 418] on link "Download" at bounding box center [710, 416] width 62 height 23
